Goal: Task Accomplishment & Management: Manage account settings

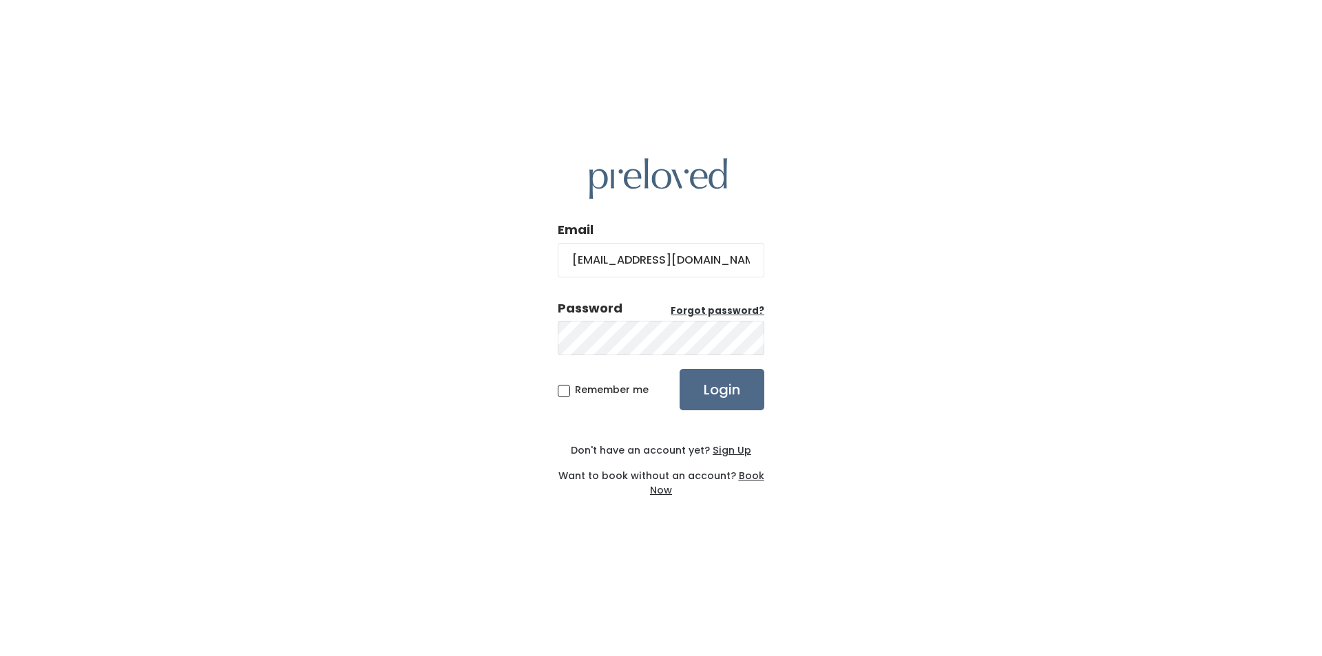
type input "[EMAIL_ADDRESS][DOMAIN_NAME]"
click at [679, 369] on input "Login" at bounding box center [721, 389] width 85 height 41
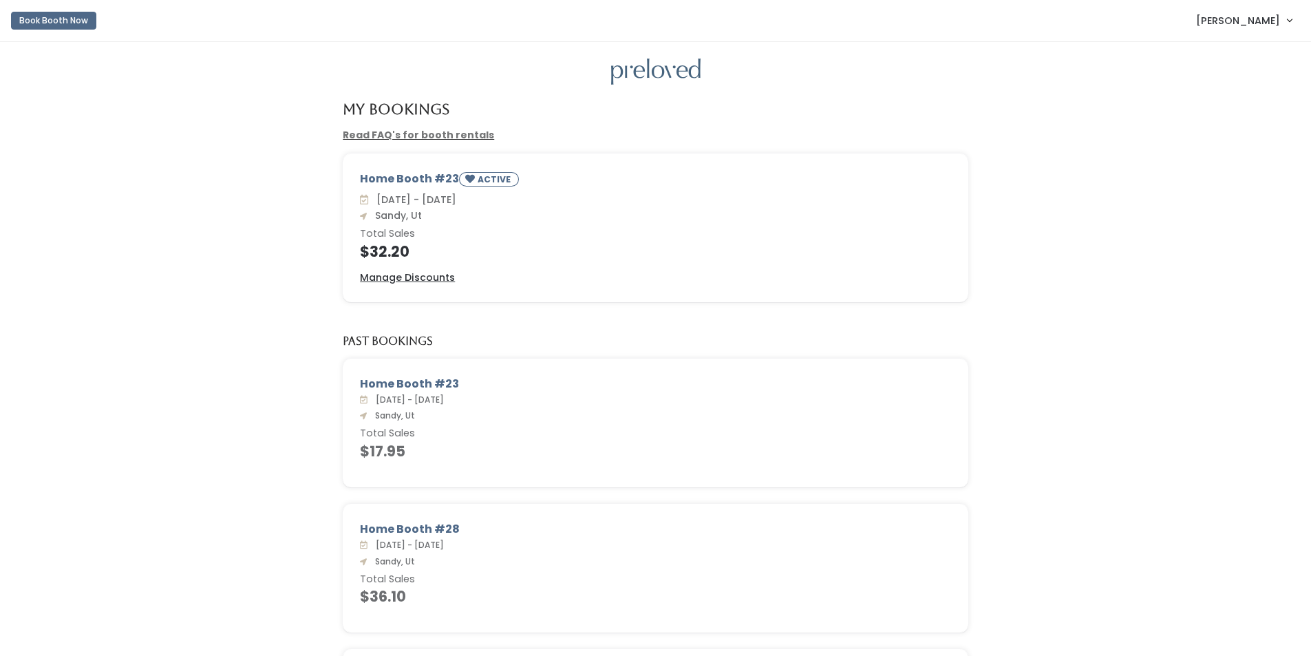
click at [1237, 23] on span "[PERSON_NAME]" at bounding box center [1238, 20] width 84 height 15
click at [1225, 117] on button "Logout" at bounding box center [1243, 115] width 123 height 25
